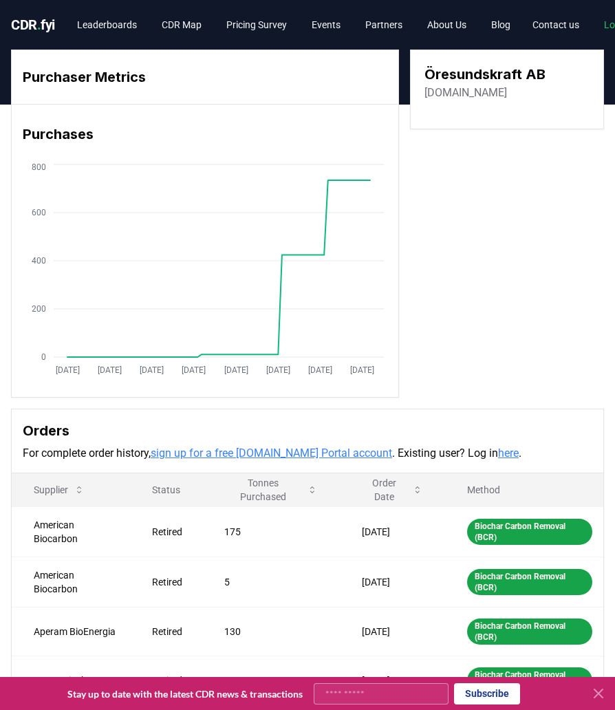
drag, startPoint x: 514, startPoint y: 96, endPoint x: 422, endPoint y: 97, distance: 92.2
click at [422, 97] on div "Öresundskraft AB oresundskraft.se" at bounding box center [507, 90] width 194 height 80
copy link "oresundskraft.se"
click at [101, 25] on link "Leaderboards" at bounding box center [107, 24] width 82 height 25
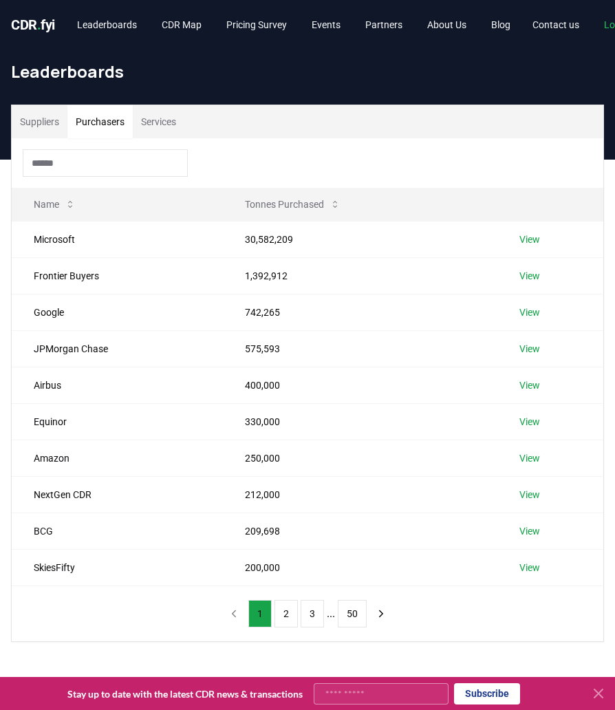
click at [98, 123] on button "Purchasers" at bounding box center [99, 121] width 65 height 33
click at [78, 160] on input at bounding box center [105, 163] width 165 height 28
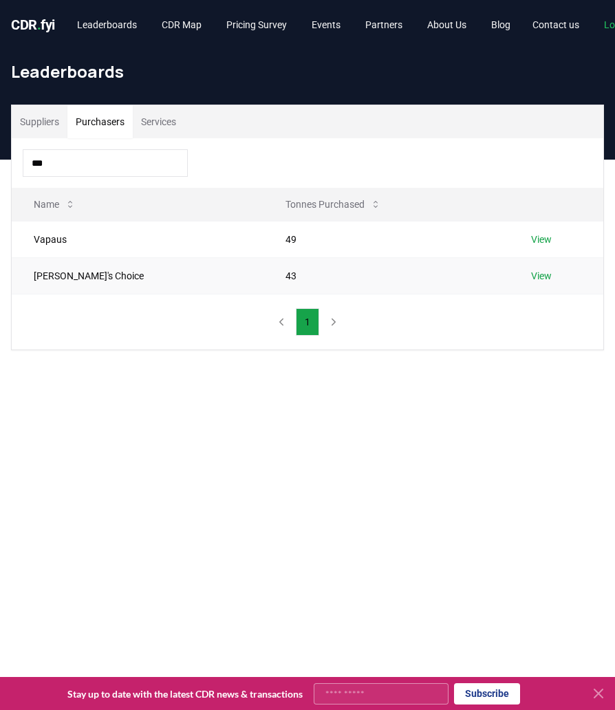
type input "***"
click at [531, 272] on link "View" at bounding box center [541, 276] width 21 height 14
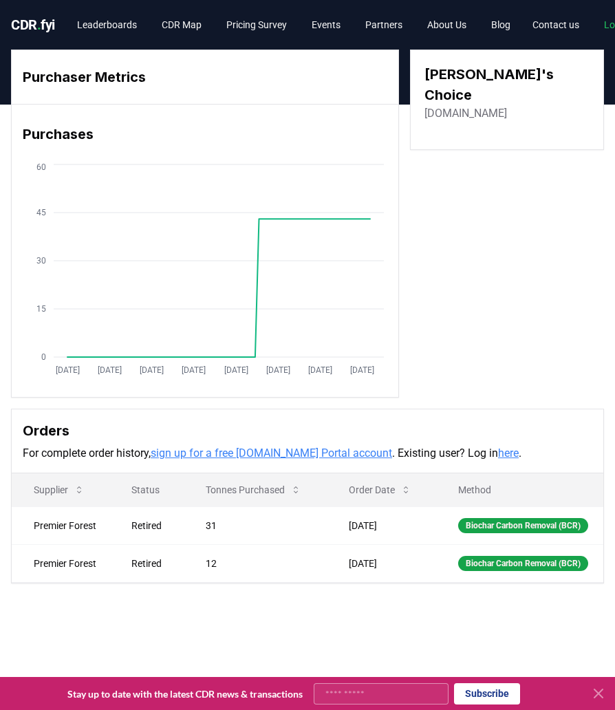
drag, startPoint x: 516, startPoint y: 94, endPoint x: 415, endPoint y: 94, distance: 101.2
click at [415, 94] on div "[PERSON_NAME]'s Choice [DOMAIN_NAME]" at bounding box center [507, 100] width 194 height 101
copy link "[DOMAIN_NAME]"
click at [112, 29] on link "Leaderboards" at bounding box center [107, 24] width 82 height 25
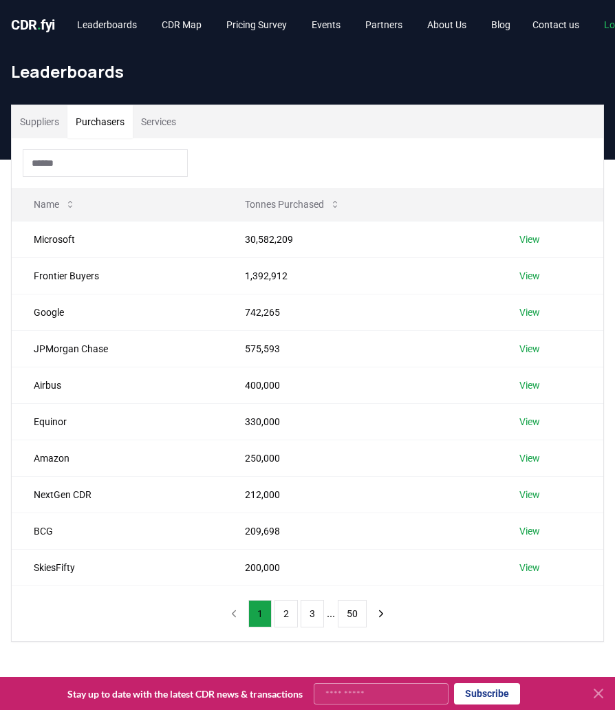
click at [112, 120] on button "Purchasers" at bounding box center [99, 121] width 65 height 33
click at [98, 151] on input at bounding box center [105, 163] width 165 height 28
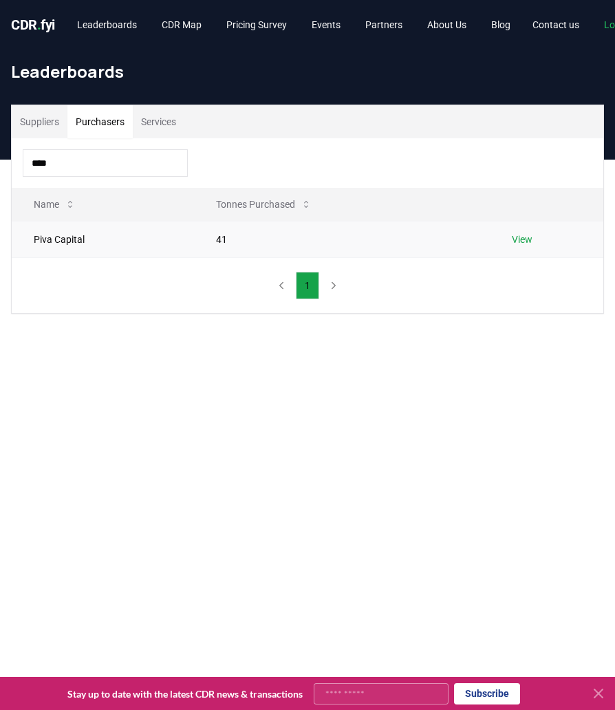
type input "****"
click at [519, 237] on link "View" at bounding box center [522, 240] width 21 height 14
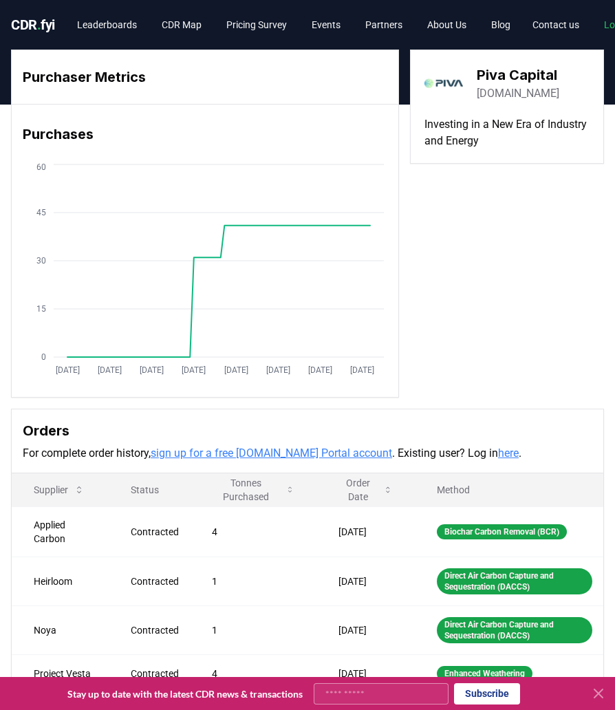
scroll to position [1, 0]
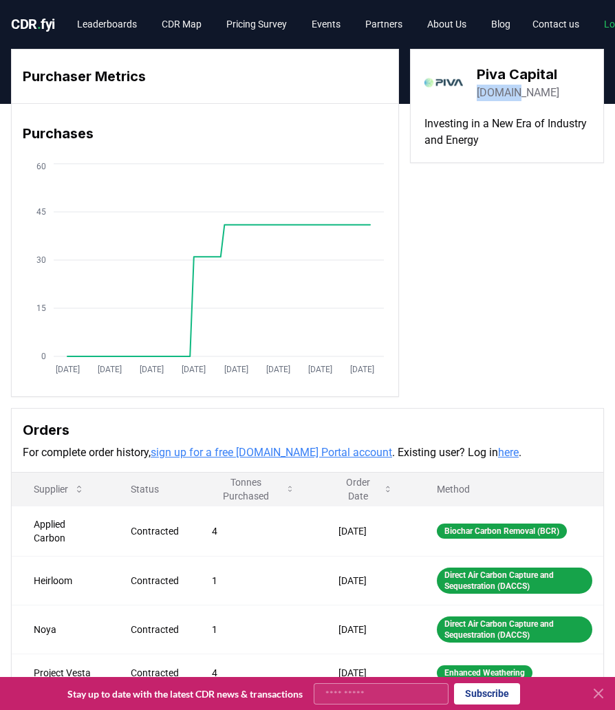
drag, startPoint x: 516, startPoint y: 93, endPoint x: 476, endPoint y: 94, distance: 40.0
click at [476, 94] on div "Piva Capital piva.vc" at bounding box center [507, 82] width 165 height 39
copy link "piva.vc"
click at [112, 33] on link "Leaderboards" at bounding box center [107, 24] width 82 height 25
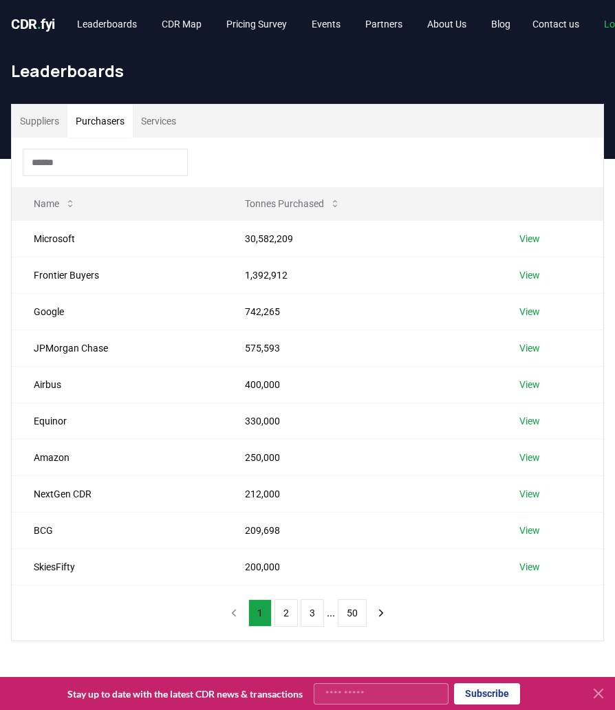
click at [103, 120] on button "Purchasers" at bounding box center [99, 121] width 65 height 33
click at [90, 162] on input at bounding box center [105, 163] width 165 height 28
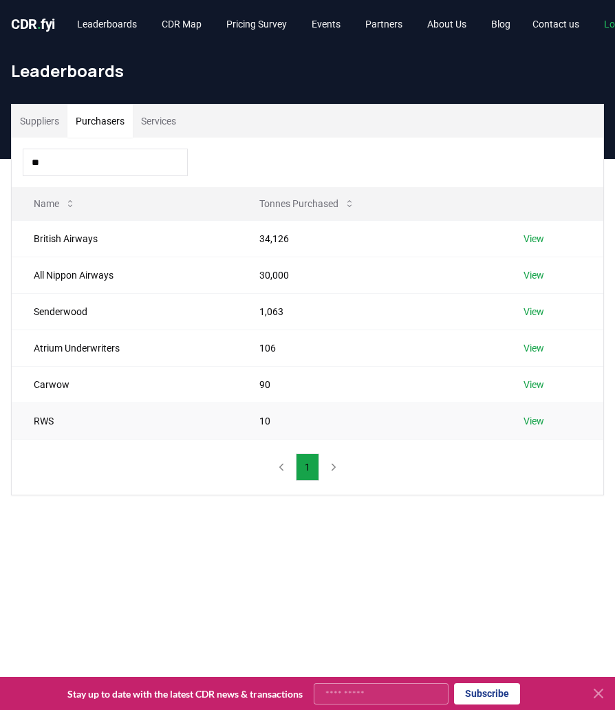
type input "**"
click at [531, 420] on link "View" at bounding box center [534, 421] width 21 height 14
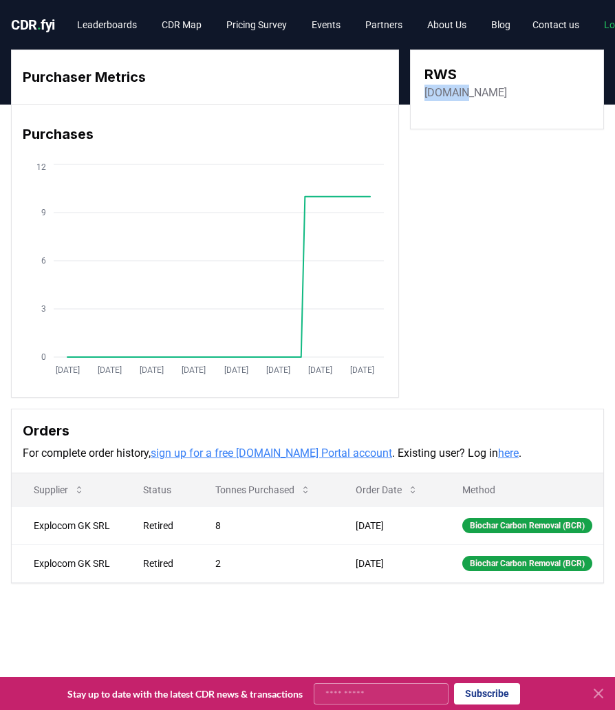
drag, startPoint x: 494, startPoint y: 92, endPoint x: 411, endPoint y: 98, distance: 82.8
click at [411, 98] on div "RWS rws.com" at bounding box center [507, 90] width 194 height 80
copy link "rws.com"
click at [107, 21] on link "Leaderboards" at bounding box center [107, 24] width 82 height 25
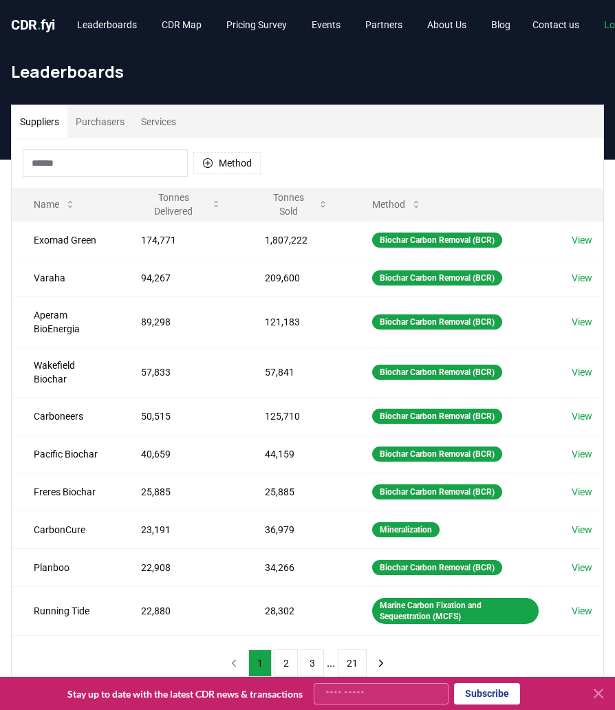
click at [103, 123] on button "Purchasers" at bounding box center [99, 121] width 65 height 33
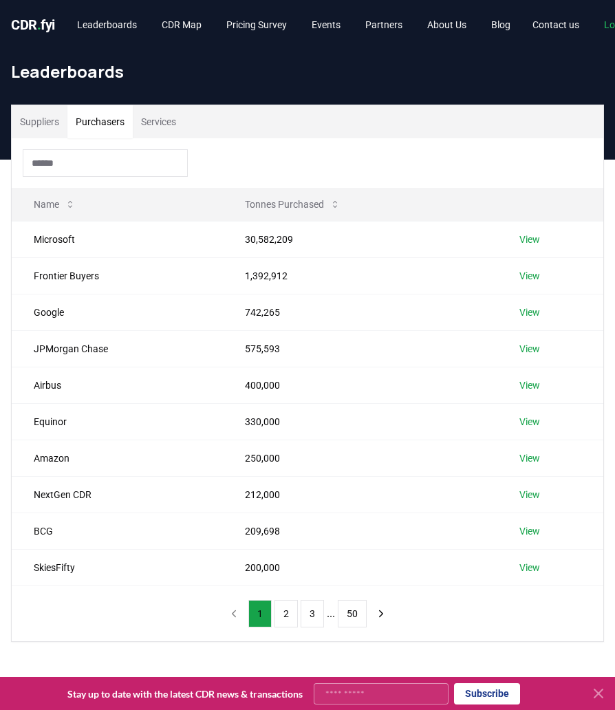
click at [72, 160] on input at bounding box center [105, 163] width 165 height 28
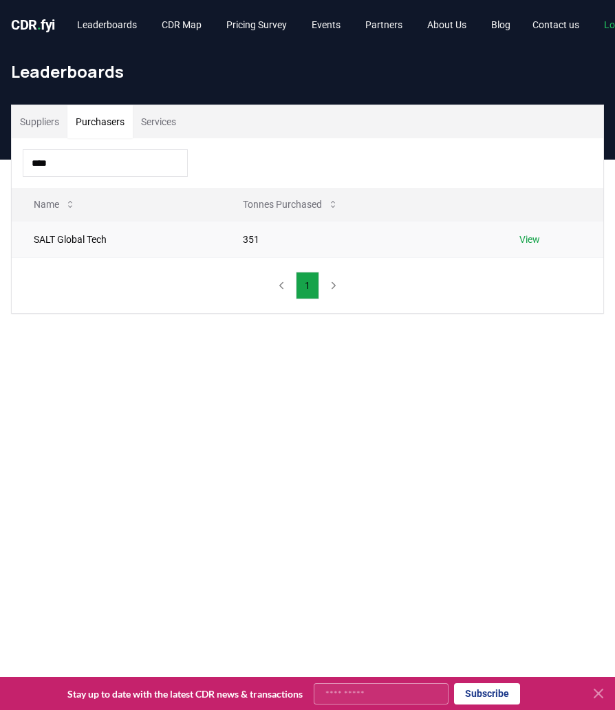
type input "****"
click at [525, 235] on link "View" at bounding box center [530, 240] width 21 height 14
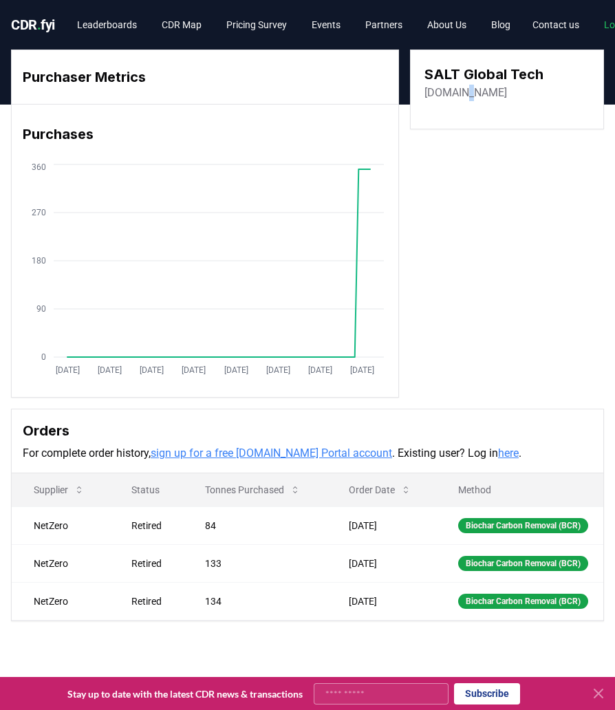
drag, startPoint x: 473, startPoint y: 93, endPoint x: 456, endPoint y: 92, distance: 17.2
click at [456, 92] on div "salt.org" at bounding box center [484, 93] width 119 height 17
click at [476, 92] on div "salt.org" at bounding box center [484, 93] width 119 height 17
click at [441, 92] on link "salt.org" at bounding box center [466, 93] width 83 height 17
drag, startPoint x: 474, startPoint y: 92, endPoint x: 423, endPoint y: 93, distance: 51.6
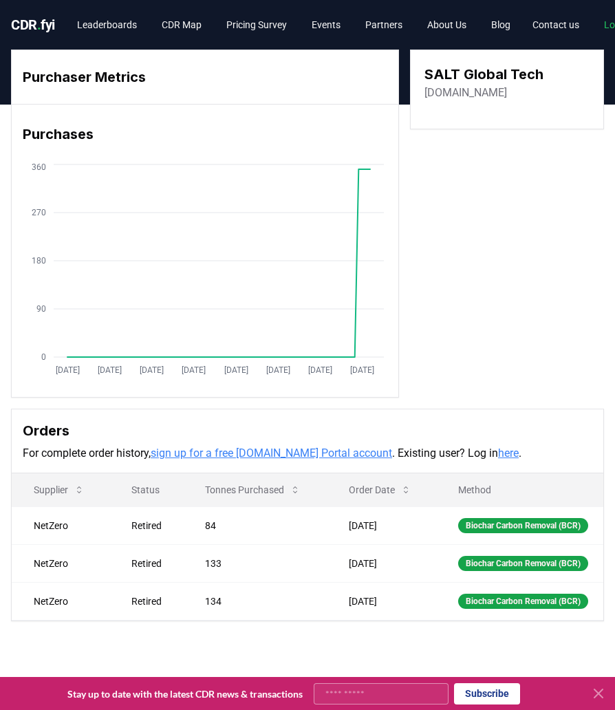
click at [423, 93] on div "SALT Global Tech salt.org" at bounding box center [507, 90] width 194 height 80
drag, startPoint x: 423, startPoint y: 93, endPoint x: 468, endPoint y: 96, distance: 45.6
click at [468, 96] on div "SALT Global Tech salt.org" at bounding box center [507, 90] width 194 height 80
drag, startPoint x: 467, startPoint y: 96, endPoint x: 428, endPoint y: 95, distance: 39.3
click at [428, 95] on div "salt.org" at bounding box center [484, 93] width 119 height 17
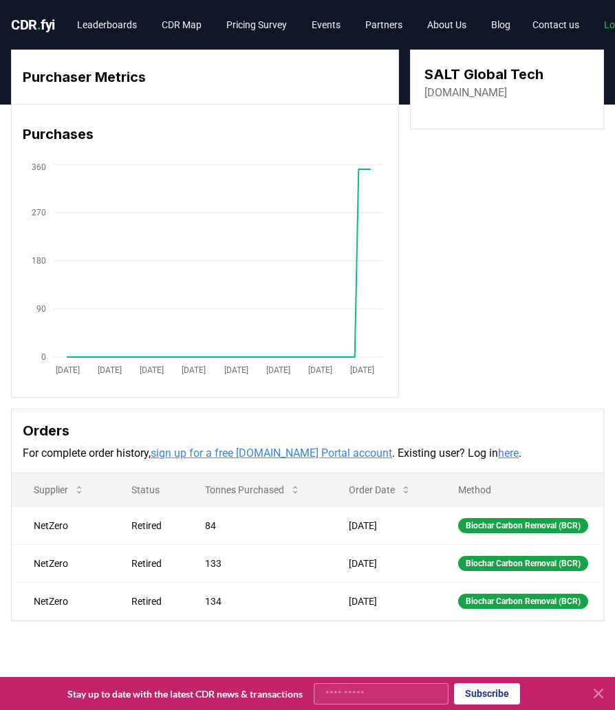
drag, startPoint x: 465, startPoint y: 94, endPoint x: 425, endPoint y: 94, distance: 40.6
click at [425, 94] on div "salt.org" at bounding box center [484, 93] width 119 height 17
click at [470, 92] on div "salt.org" at bounding box center [484, 93] width 119 height 17
drag, startPoint x: 463, startPoint y: 92, endPoint x: 429, endPoint y: 92, distance: 33.7
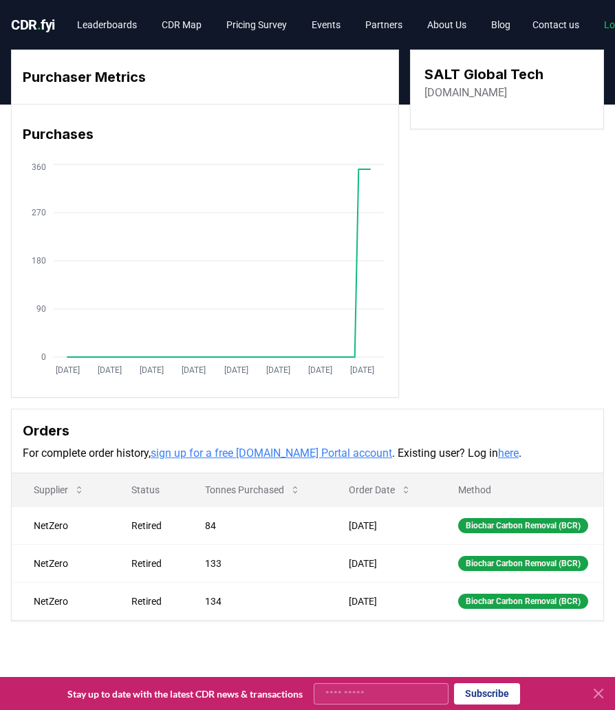
click at [429, 92] on div "salt.org" at bounding box center [484, 93] width 119 height 17
click at [472, 92] on div "salt.org" at bounding box center [484, 93] width 119 height 17
click at [462, 279] on div "Purchaser Metrics Purchases Jan 2019 Dec 2019 Nov 2020 Oct 2021 Sep 2022 Aug 20…" at bounding box center [307, 224] width 593 height 348
drag, startPoint x: 541, startPoint y: 76, endPoint x: 463, endPoint y: 76, distance: 77.8
click at [463, 76] on h3 "SALT Global Tech" at bounding box center [484, 74] width 119 height 21
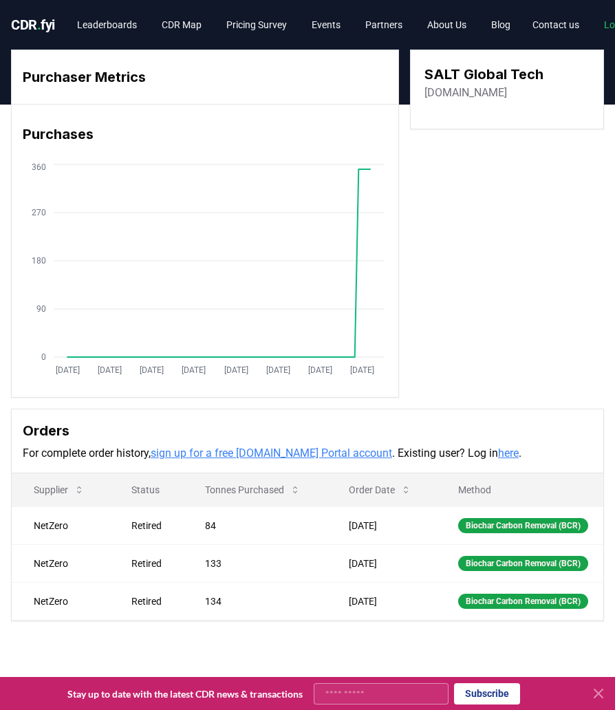
drag, startPoint x: 463, startPoint y: 96, endPoint x: 426, endPoint y: 96, distance: 37.2
click at [426, 96] on div "salt.org" at bounding box center [484, 93] width 119 height 17
click at [462, 96] on div "salt.org" at bounding box center [484, 93] width 119 height 17
click at [450, 96] on link "salt.org" at bounding box center [466, 93] width 83 height 17
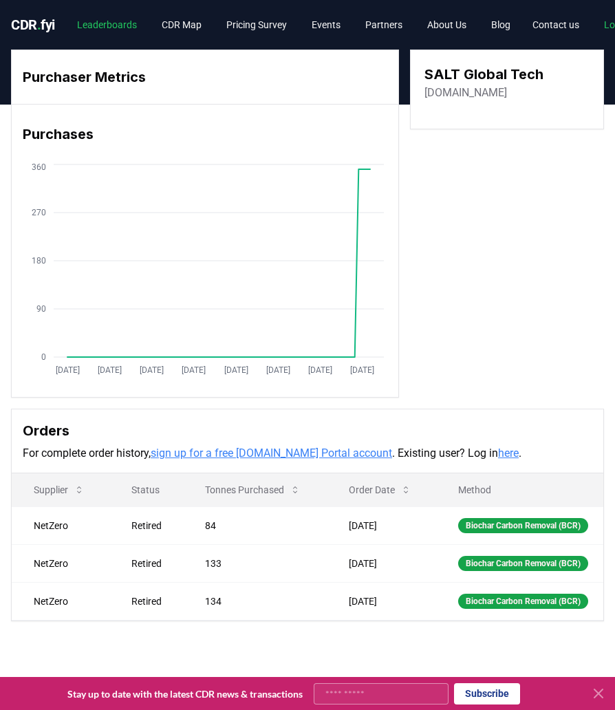
click at [120, 28] on link "Leaderboards" at bounding box center [107, 24] width 82 height 25
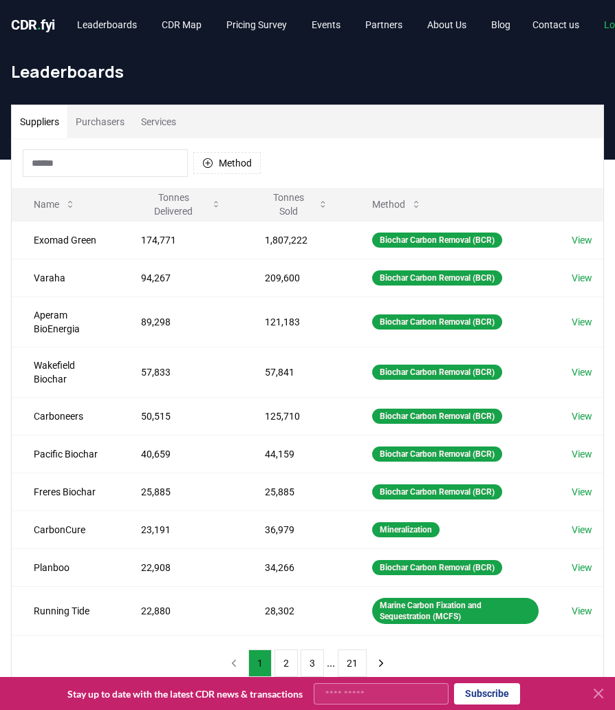
click at [95, 117] on button "Purchasers" at bounding box center [99, 121] width 65 height 33
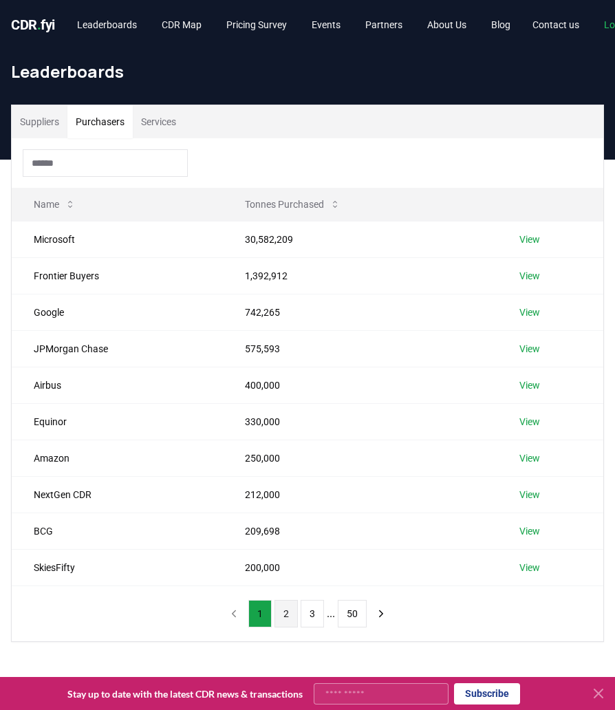
click at [285, 617] on button "2" at bounding box center [286, 614] width 23 height 28
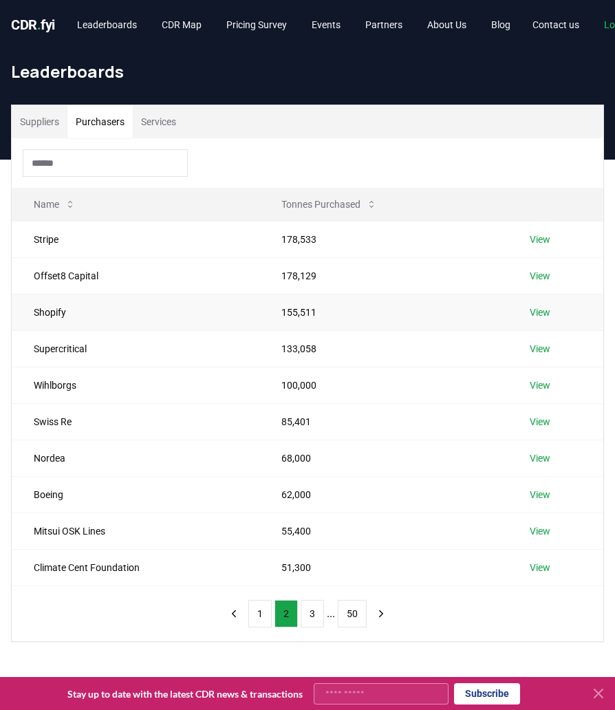
click at [61, 313] on td "Shopify" at bounding box center [136, 312] width 248 height 36
click at [541, 308] on link "View" at bounding box center [540, 313] width 21 height 14
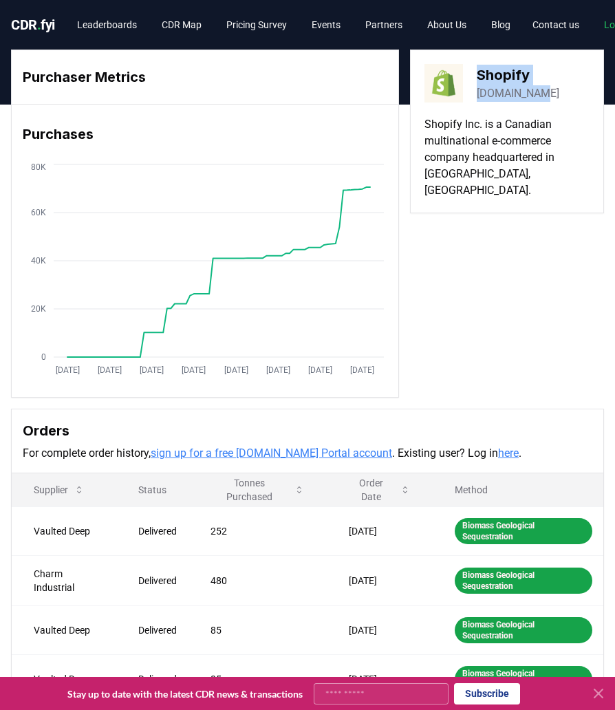
drag, startPoint x: 540, startPoint y: 95, endPoint x: 469, endPoint y: 97, distance: 70.9
click at [469, 97] on div "Shopify [DOMAIN_NAME]" at bounding box center [507, 83] width 165 height 39
click at [554, 99] on div "Shopify [DOMAIN_NAME]" at bounding box center [507, 83] width 165 height 39
drag, startPoint x: 553, startPoint y: 98, endPoint x: 478, endPoint y: 101, distance: 74.4
click at [478, 101] on div "Shopify [DOMAIN_NAME]" at bounding box center [507, 83] width 165 height 39
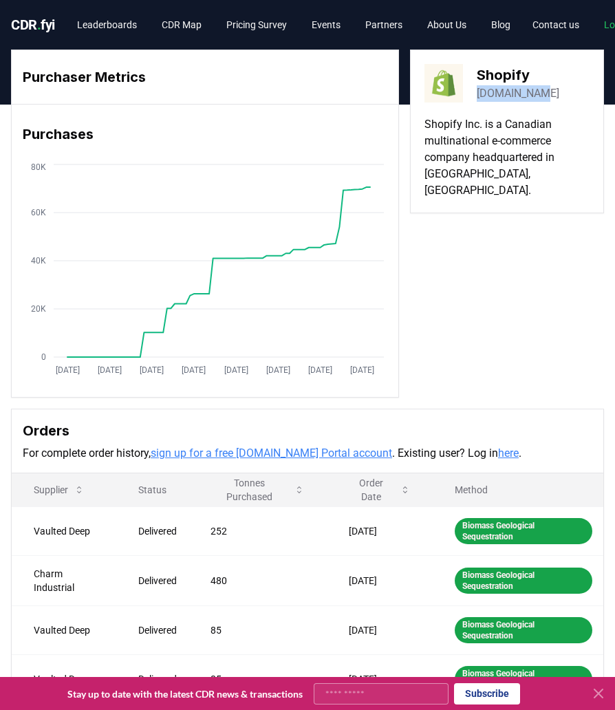
copy link "[DOMAIN_NAME]"
click at [120, 23] on link "Leaderboards" at bounding box center [107, 24] width 82 height 25
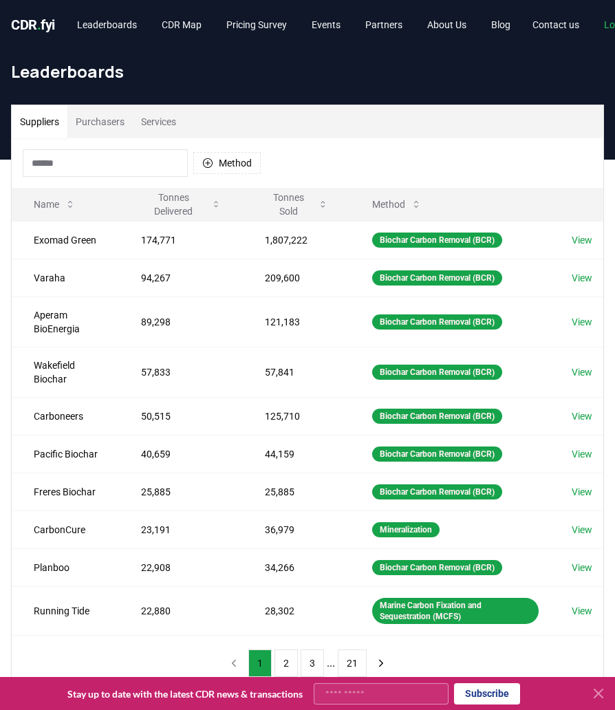
click at [104, 127] on button "Purchasers" at bounding box center [99, 121] width 65 height 33
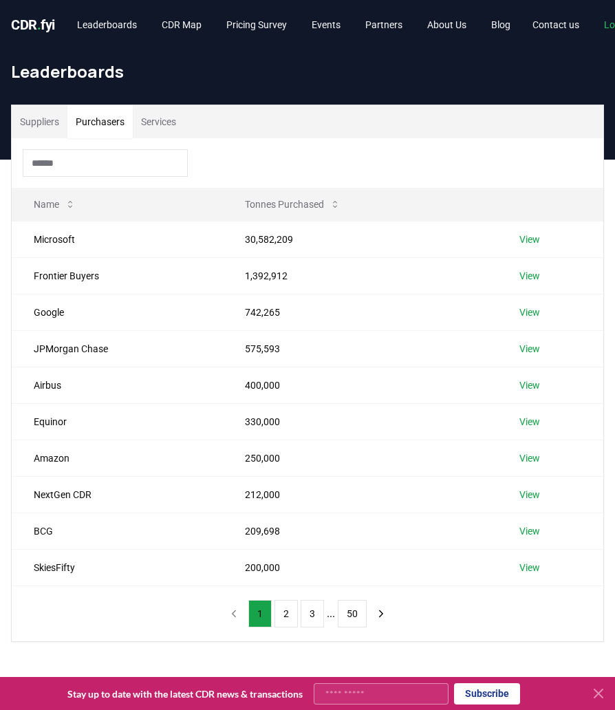
click at [82, 162] on input at bounding box center [105, 163] width 165 height 28
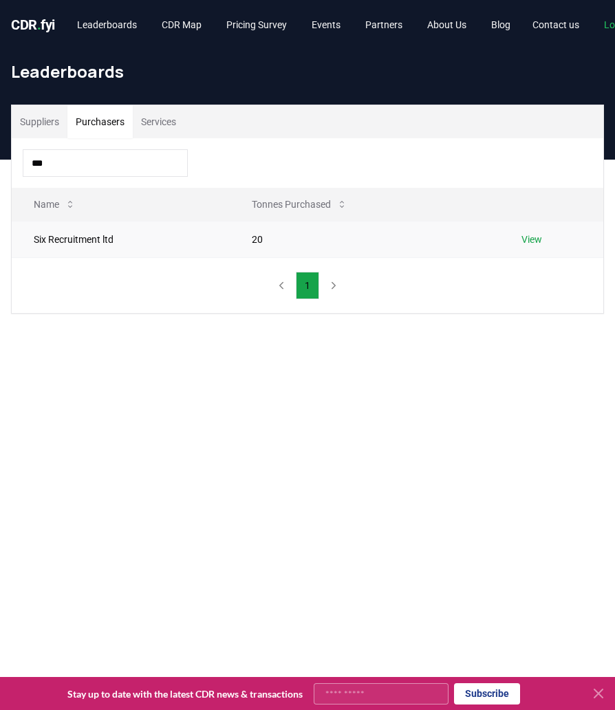
type input "***"
click at [538, 237] on link "View" at bounding box center [532, 240] width 21 height 14
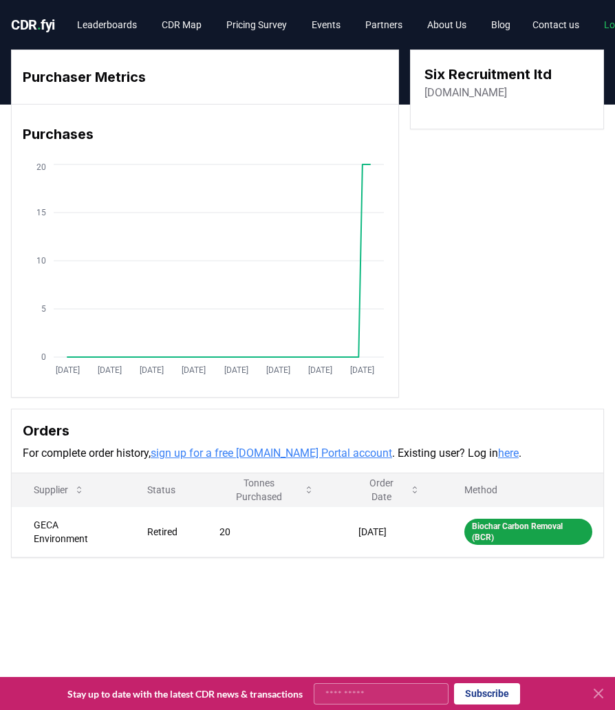
drag, startPoint x: 573, startPoint y: 96, endPoint x: 416, endPoint y: 95, distance: 157.0
click at [416, 95] on div "Six Recruitment ltd [DOMAIN_NAME]" at bounding box center [507, 90] width 194 height 80
copy link "[DOMAIN_NAME]"
click at [126, 23] on link "Leaderboards" at bounding box center [107, 24] width 82 height 25
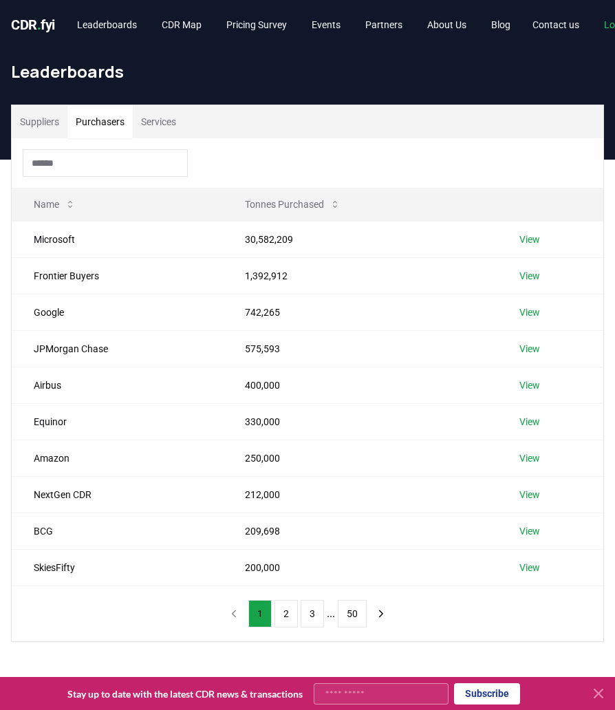
click at [107, 114] on button "Purchasers" at bounding box center [99, 121] width 65 height 33
click at [101, 153] on input at bounding box center [105, 163] width 165 height 28
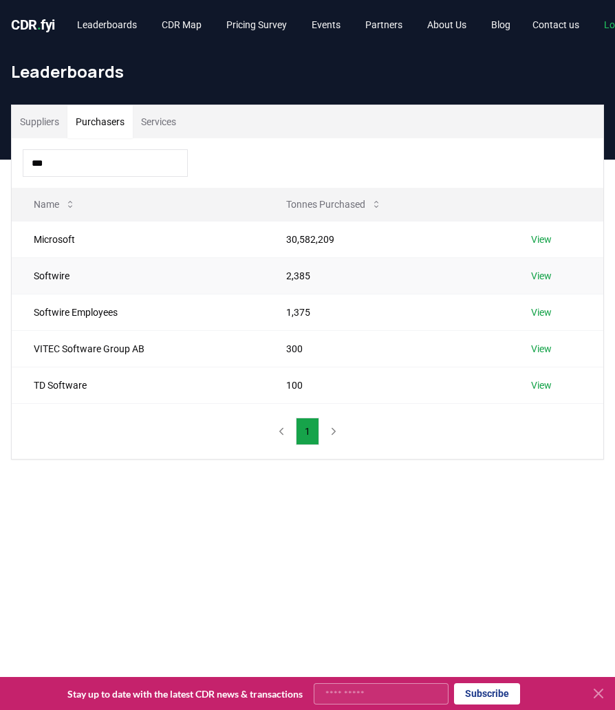
type input "***"
click at [542, 273] on link "View" at bounding box center [541, 276] width 21 height 14
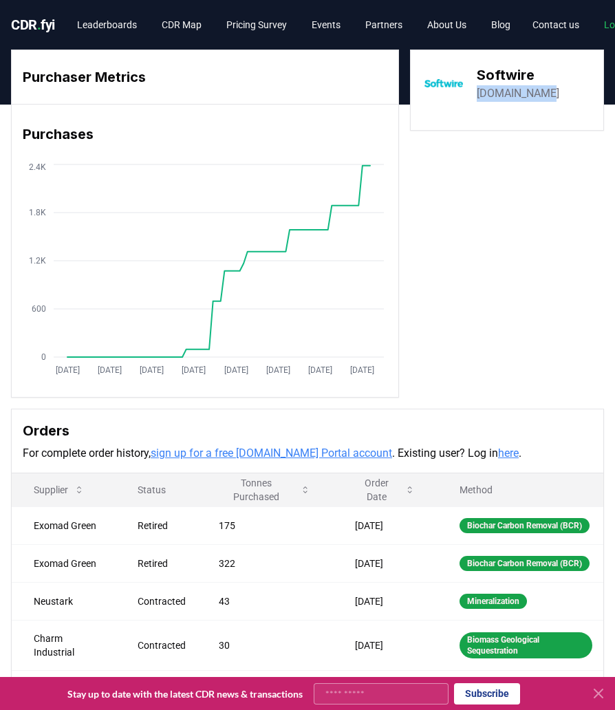
drag, startPoint x: 554, startPoint y: 92, endPoint x: 475, endPoint y: 95, distance: 79.2
click at [475, 95] on div "Softwire softwire.com" at bounding box center [507, 83] width 165 height 39
copy link "softwire.com"
click at [121, 25] on link "Leaderboards" at bounding box center [107, 24] width 82 height 25
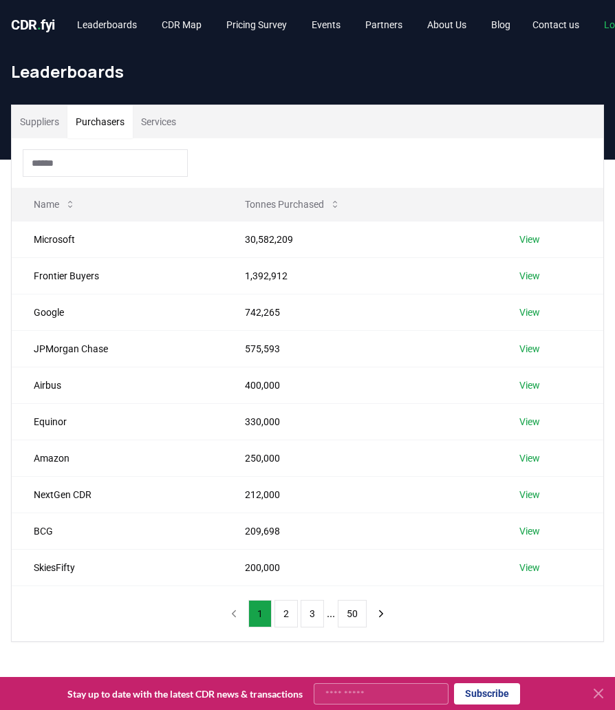
click at [111, 120] on button "Purchasers" at bounding box center [99, 121] width 65 height 33
click at [89, 164] on input at bounding box center [105, 163] width 165 height 28
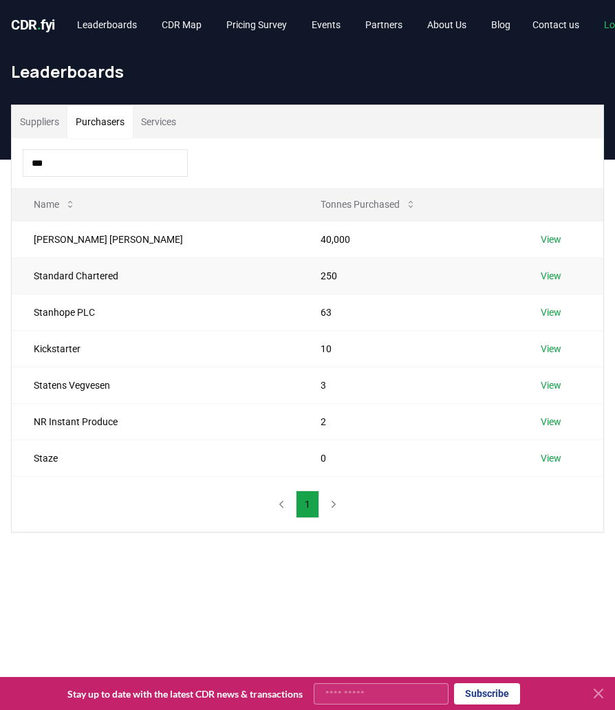
type input "***"
click at [541, 275] on link "View" at bounding box center [551, 276] width 21 height 14
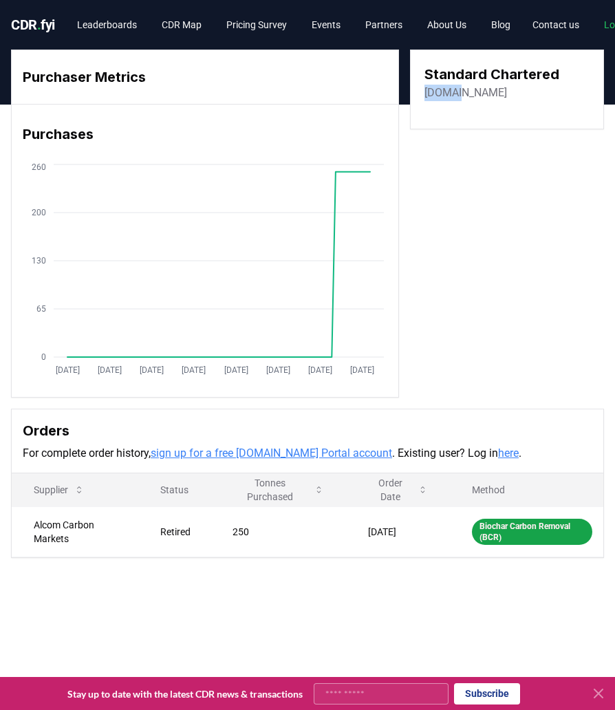
drag, startPoint x: 473, startPoint y: 96, endPoint x: 419, endPoint y: 95, distance: 53.7
click at [419, 95] on div "Standard Chartered sc.com" at bounding box center [507, 90] width 194 height 80
copy link "sc.com"
click at [124, 25] on link "Leaderboards" at bounding box center [107, 24] width 82 height 25
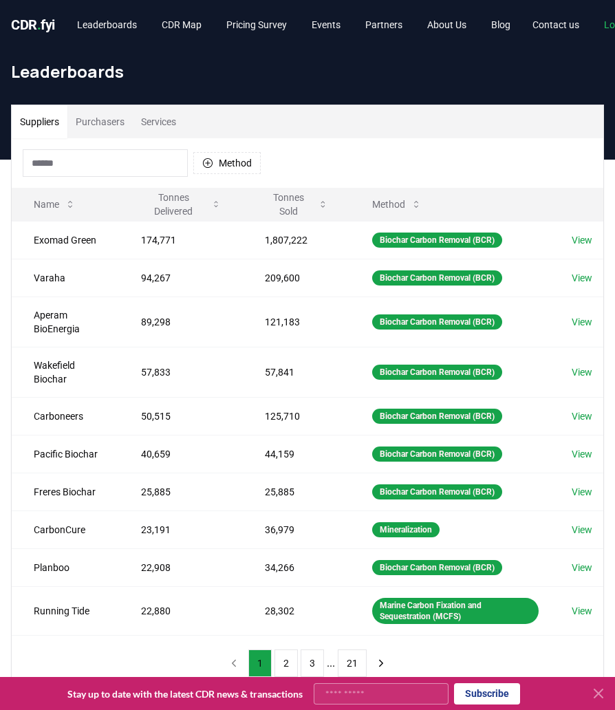
click at [101, 114] on button "Purchasers" at bounding box center [99, 121] width 65 height 33
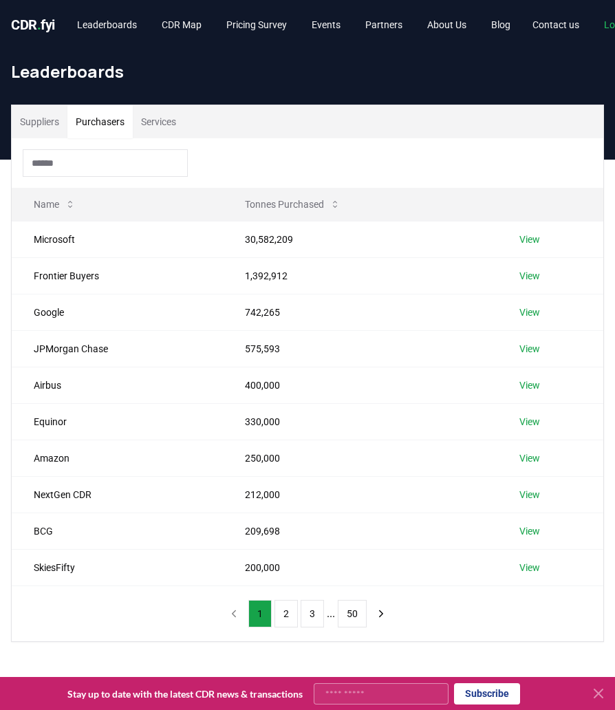
click at [94, 159] on input at bounding box center [105, 163] width 165 height 28
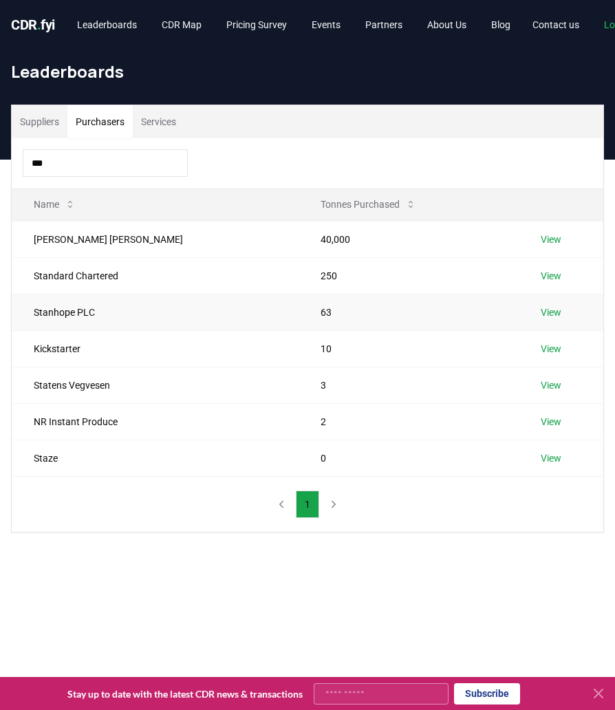
type input "***"
click at [551, 309] on td "View" at bounding box center [561, 312] width 85 height 36
click at [541, 310] on link "View" at bounding box center [551, 313] width 21 height 14
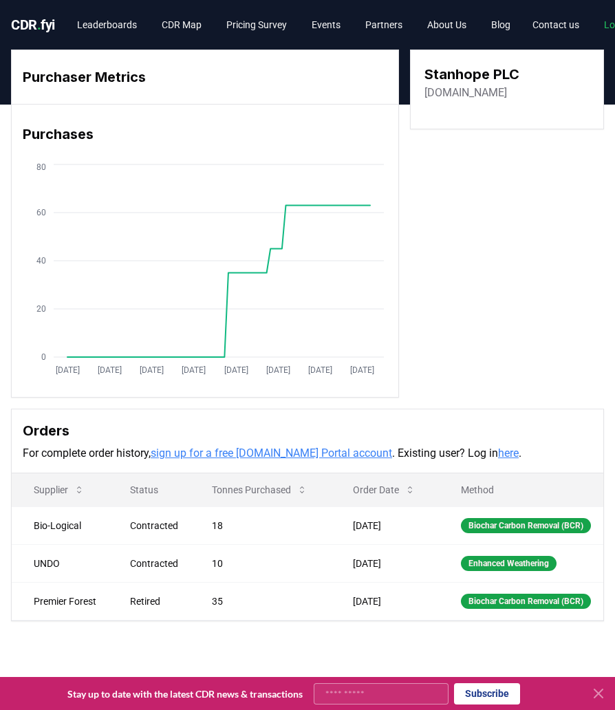
drag, startPoint x: 518, startPoint y: 98, endPoint x: 422, endPoint y: 98, distance: 95.7
click at [422, 98] on div "Stanhope PLC [DOMAIN_NAME]" at bounding box center [507, 90] width 194 height 80
copy link "[DOMAIN_NAME]"
click at [105, 25] on link "Leaderboards" at bounding box center [107, 24] width 82 height 25
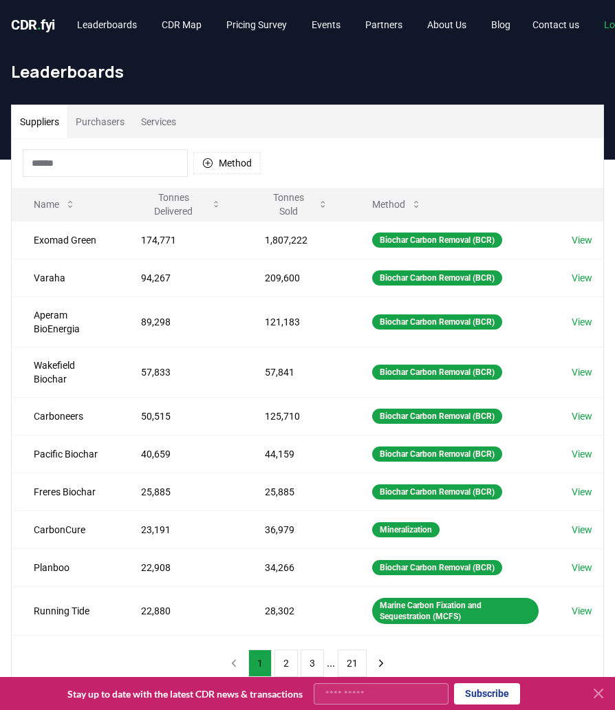
click at [98, 125] on button "Purchasers" at bounding box center [99, 121] width 65 height 33
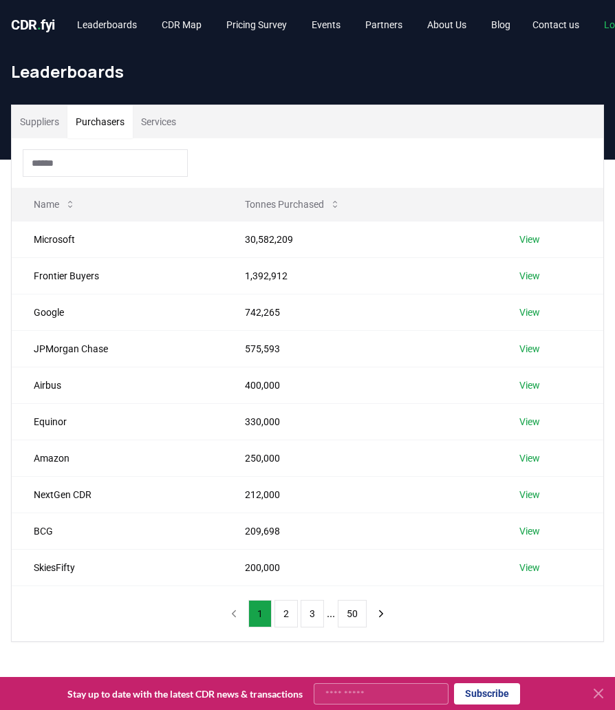
click at [77, 164] on input at bounding box center [105, 163] width 165 height 28
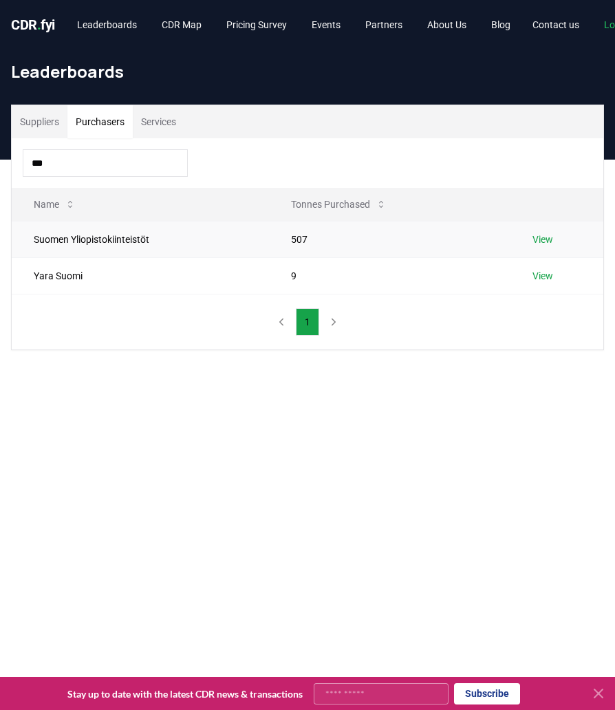
type input "***"
click at [545, 234] on link "View" at bounding box center [543, 240] width 21 height 14
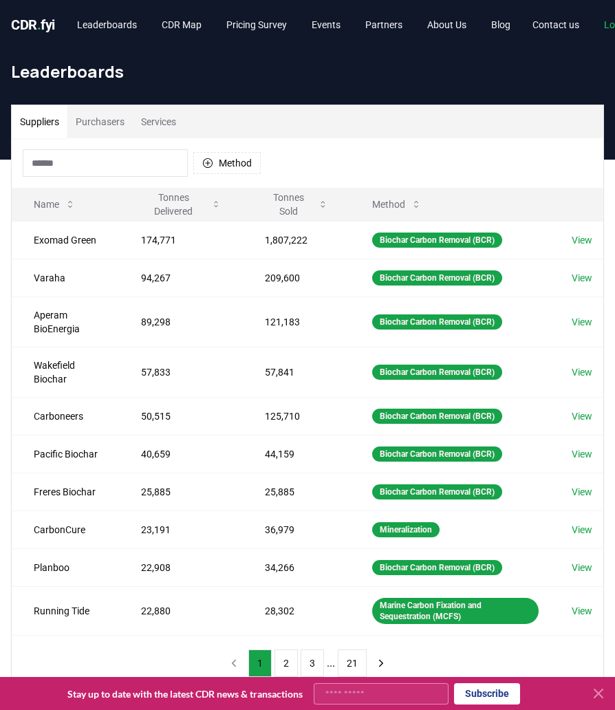
click at [100, 123] on button "Purchasers" at bounding box center [99, 121] width 65 height 33
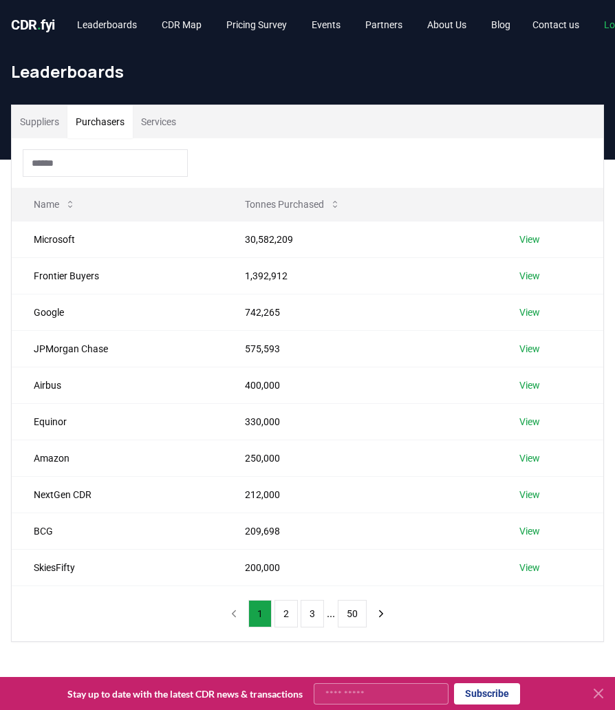
click at [72, 162] on input at bounding box center [105, 163] width 165 height 28
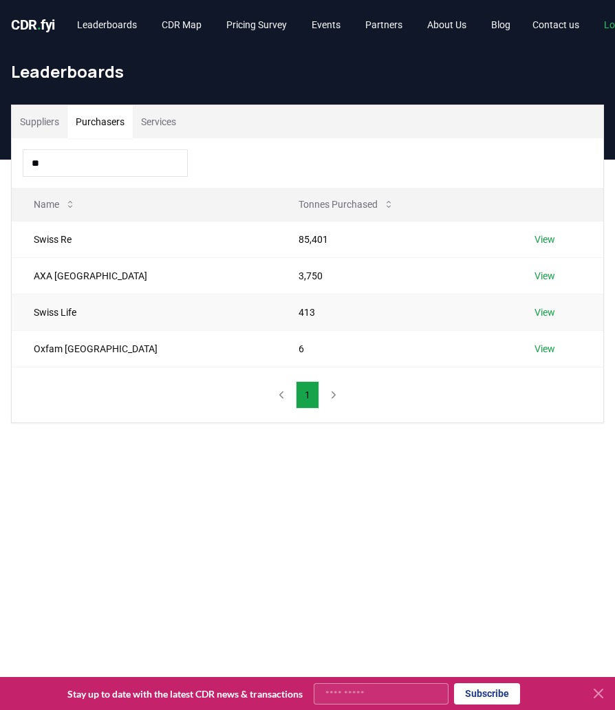
type input "**"
click at [535, 312] on link "View" at bounding box center [545, 313] width 21 height 14
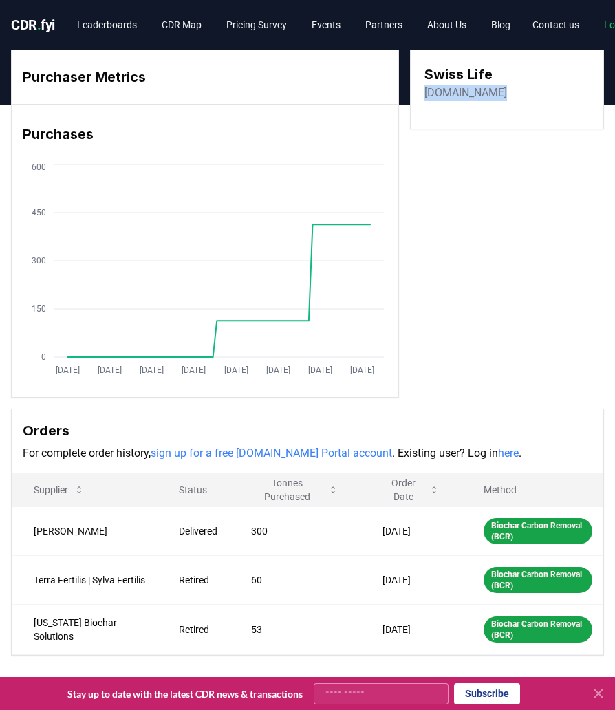
drag, startPoint x: 504, startPoint y: 93, endPoint x: 414, endPoint y: 94, distance: 90.2
click at [414, 94] on div "Swiss Life [DOMAIN_NAME]" at bounding box center [507, 90] width 194 height 80
copy link "[DOMAIN_NAME]"
click at [127, 26] on link "Leaderboards" at bounding box center [107, 24] width 82 height 25
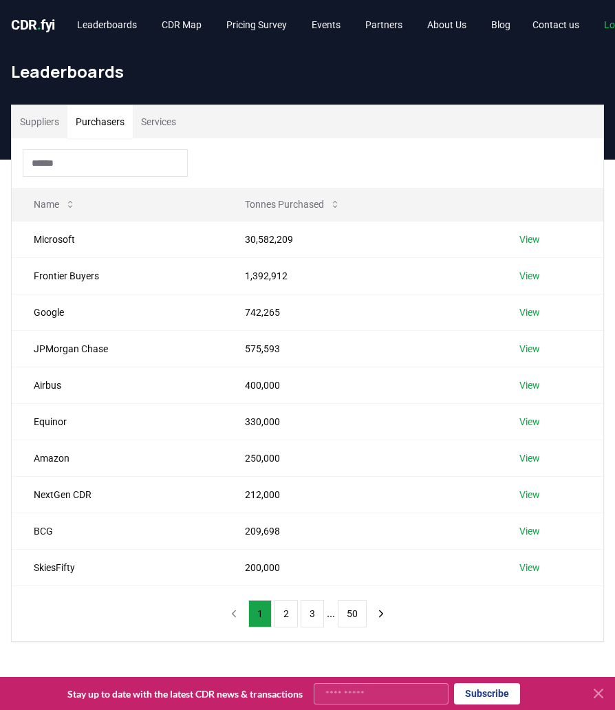
click at [102, 117] on button "Purchasers" at bounding box center [99, 121] width 65 height 33
click at [82, 158] on input at bounding box center [105, 163] width 165 height 28
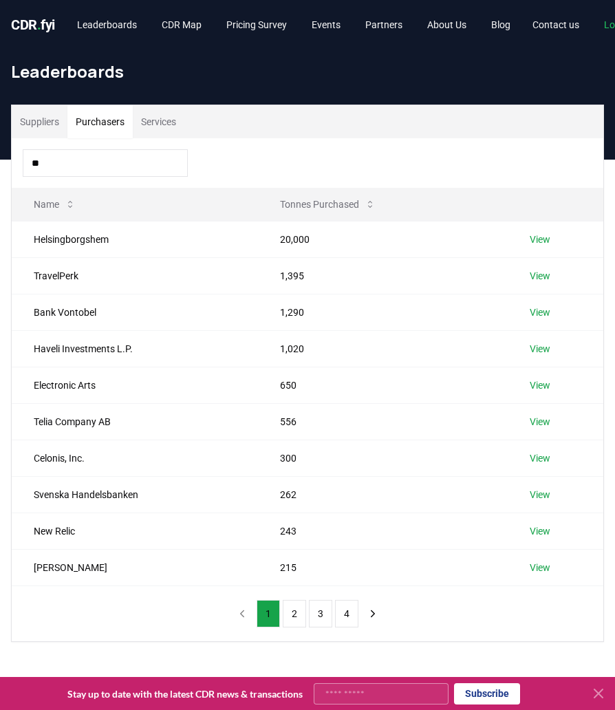
type input "*"
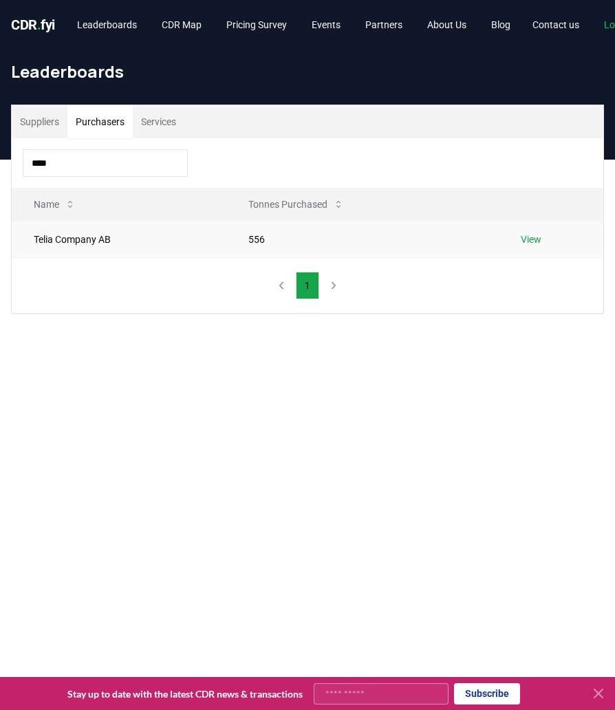
type input "****"
click at [525, 237] on link "View" at bounding box center [531, 240] width 21 height 14
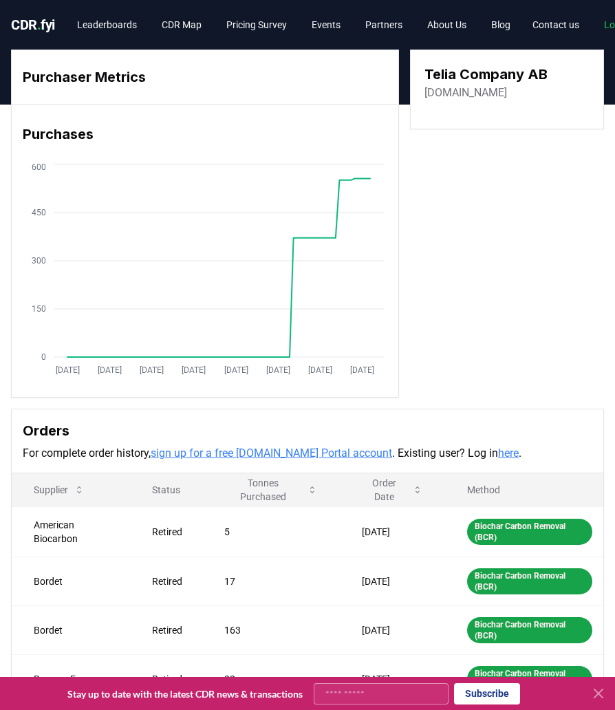
drag, startPoint x: 519, startPoint y: 94, endPoint x: 412, endPoint y: 99, distance: 107.5
click at [412, 99] on div "Telia Company AB [DOMAIN_NAME]" at bounding box center [507, 90] width 194 height 80
copy link "[DOMAIN_NAME]"
click at [125, 25] on link "Leaderboards" at bounding box center [107, 24] width 82 height 25
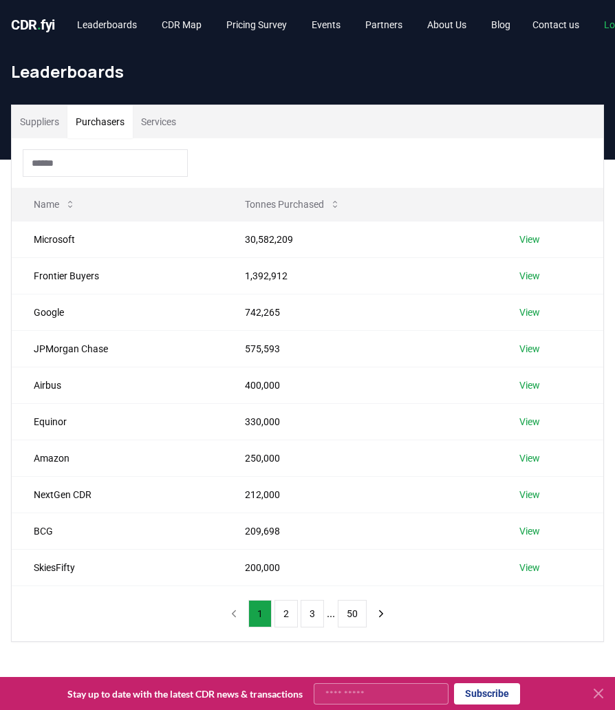
click at [106, 118] on button "Purchasers" at bounding box center [99, 121] width 65 height 33
click at [98, 163] on input at bounding box center [105, 163] width 165 height 28
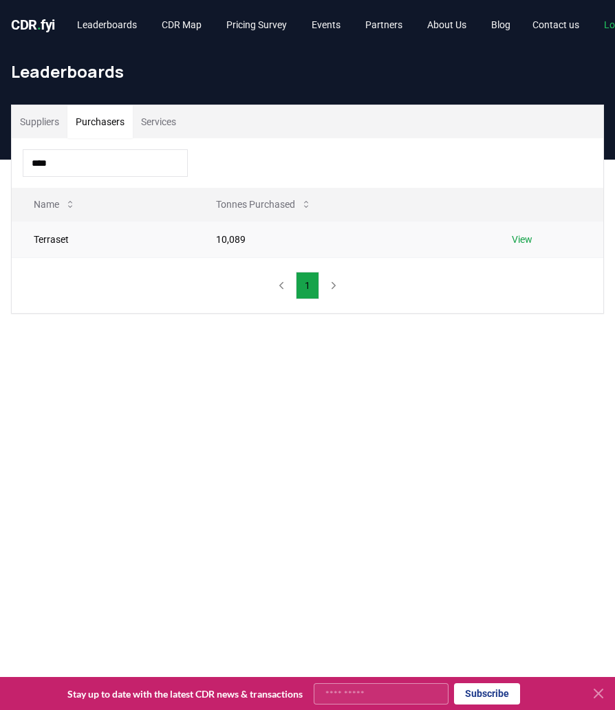
type input "****"
click at [520, 234] on link "View" at bounding box center [522, 240] width 21 height 14
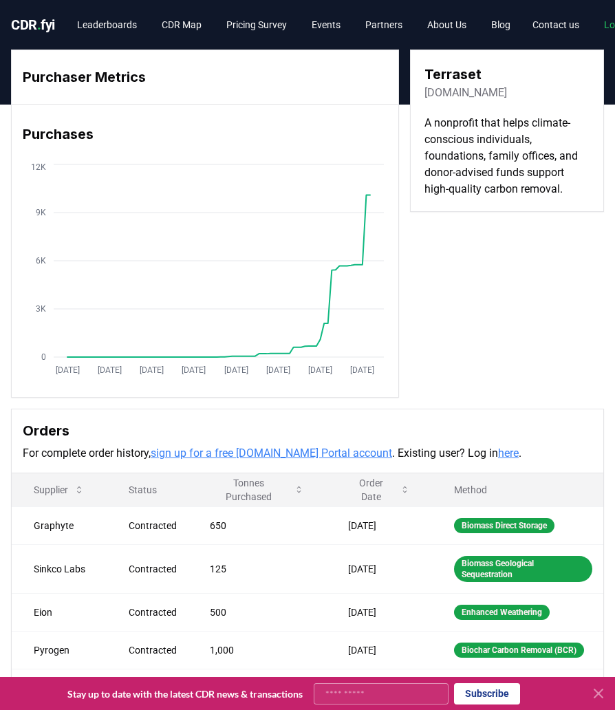
drag, startPoint x: 531, startPoint y: 98, endPoint x: 421, endPoint y: 98, distance: 110.1
click at [421, 98] on div "Terraset [DOMAIN_NAME] A nonprofit that helps climate-conscious individuals, fo…" at bounding box center [507, 131] width 194 height 162
copy link "[DOMAIN_NAME]"
click at [113, 28] on link "Leaderboards" at bounding box center [107, 24] width 82 height 25
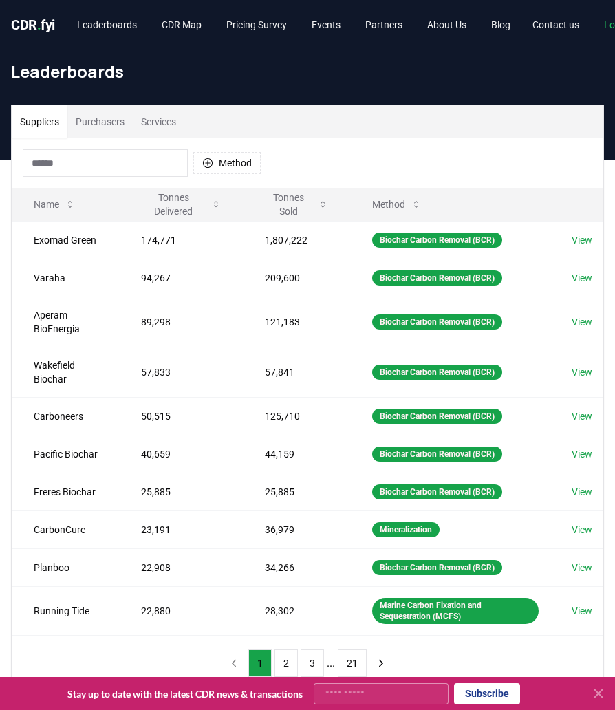
click at [106, 127] on button "Purchasers" at bounding box center [99, 121] width 65 height 33
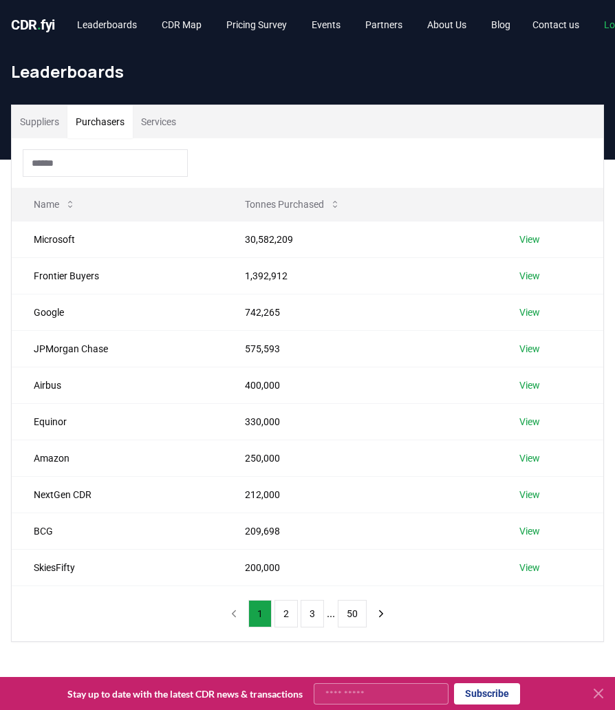
click at [98, 169] on input at bounding box center [105, 163] width 165 height 28
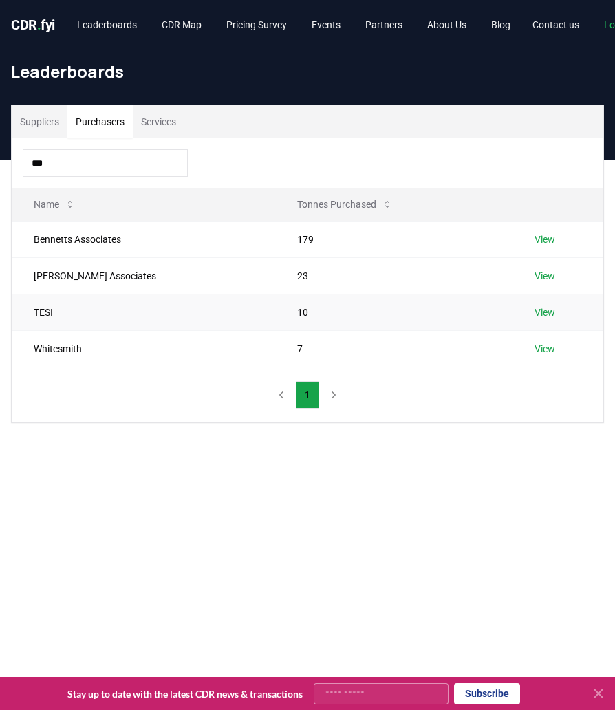
type input "***"
click at [535, 312] on link "View" at bounding box center [545, 313] width 21 height 14
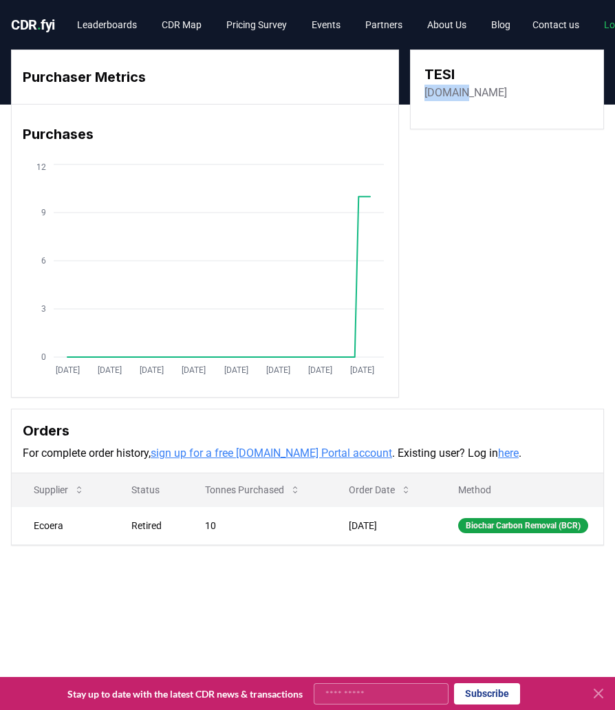
drag, startPoint x: 461, startPoint y: 92, endPoint x: 408, endPoint y: 93, distance: 53.0
click at [408, 93] on div "Purchaser Metrics Purchases [DATE] [DATE] [DATE] [DATE] [DATE] [DATE] [DATE] [D…" at bounding box center [307, 224] width 593 height 348
copy link "[DOMAIN_NAME]"
